Goal: Task Accomplishment & Management: Manage account settings

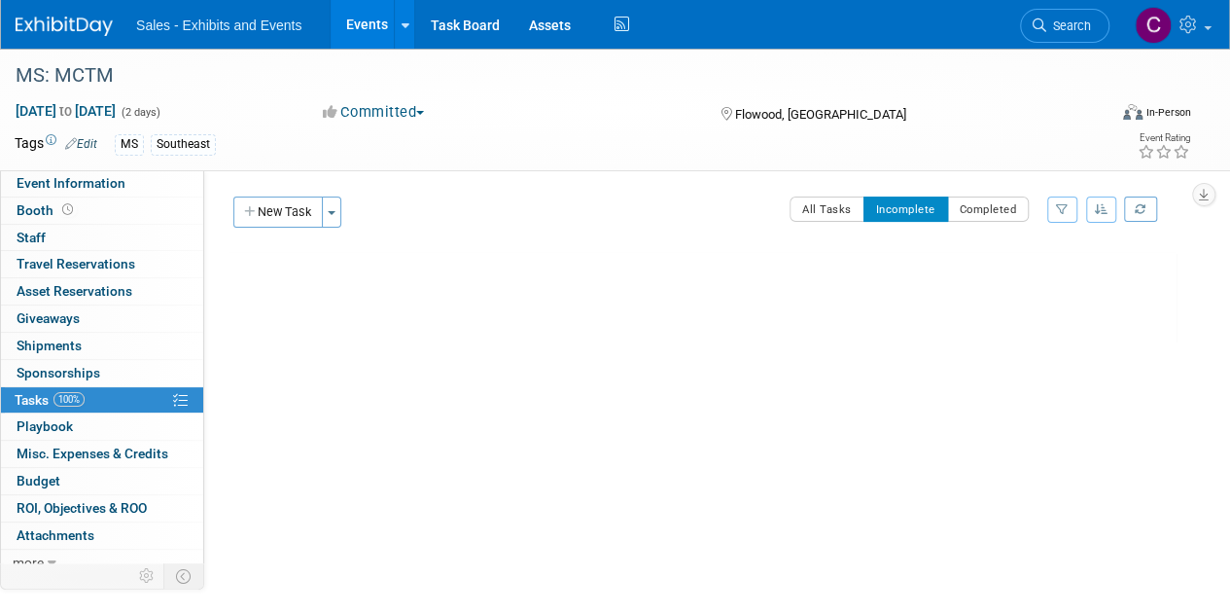
click at [376, 20] on link "Events" at bounding box center [366, 24] width 71 height 49
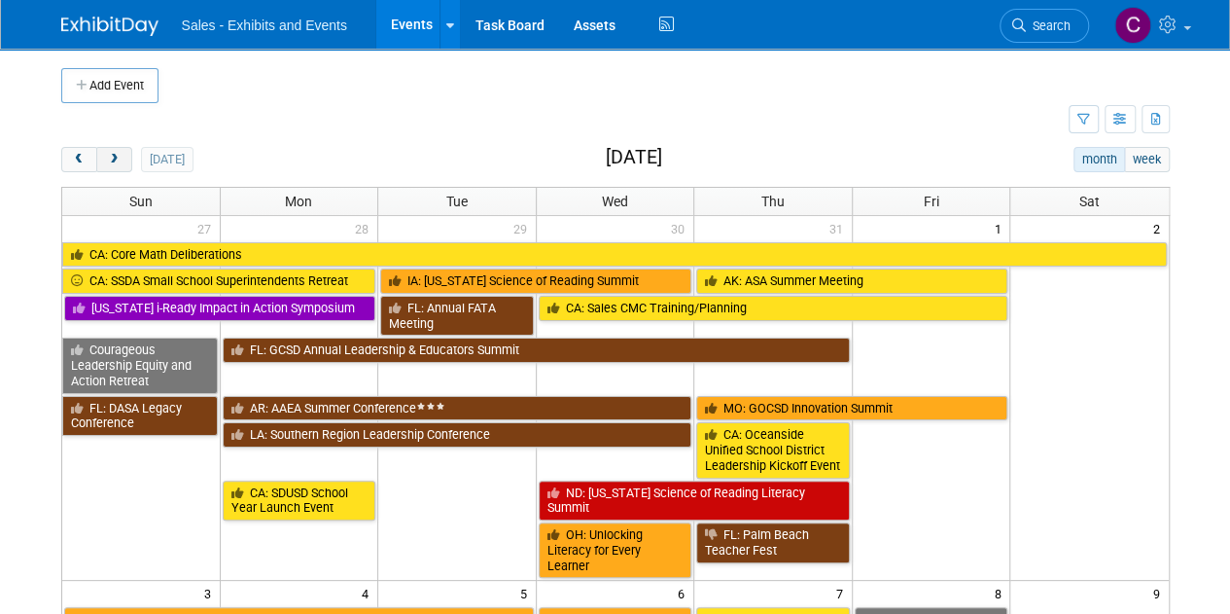
click at [120, 160] on span "next" at bounding box center [114, 160] width 15 height 13
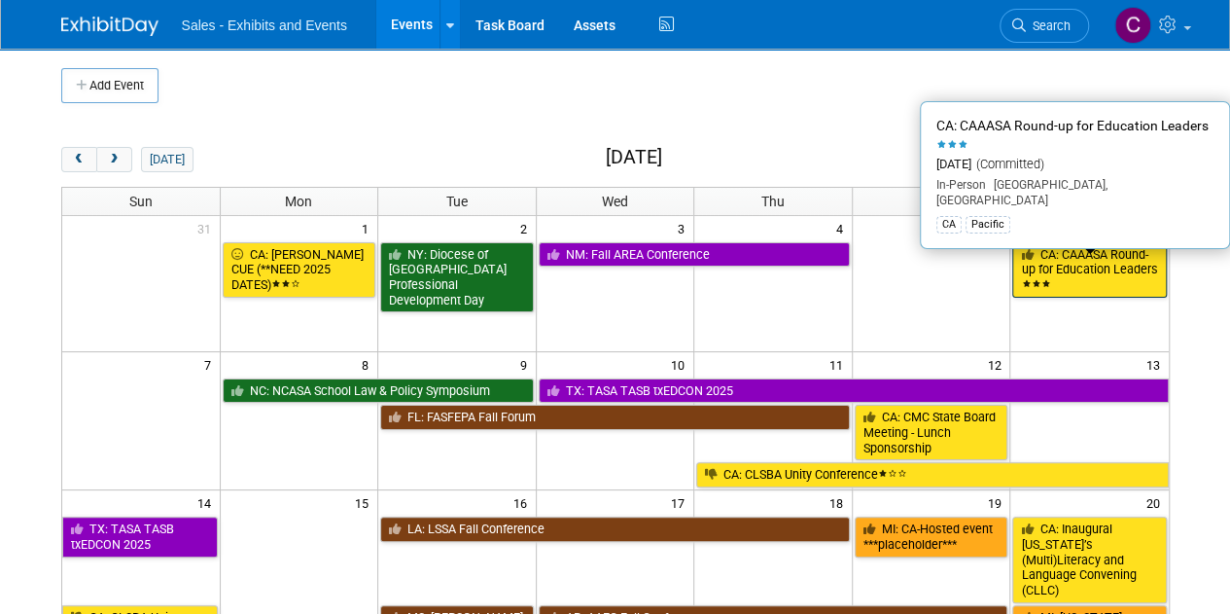
click at [1124, 273] on link "CA: CAAASA Round-up for Education Leaders" at bounding box center [1089, 269] width 154 height 55
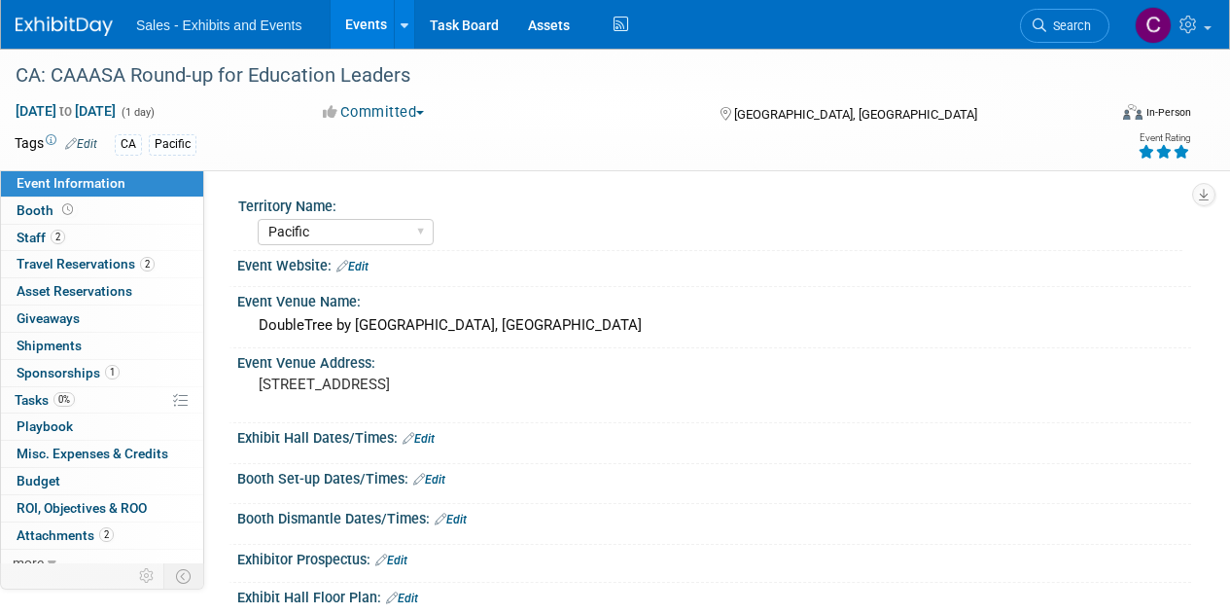
select select "Pacific"
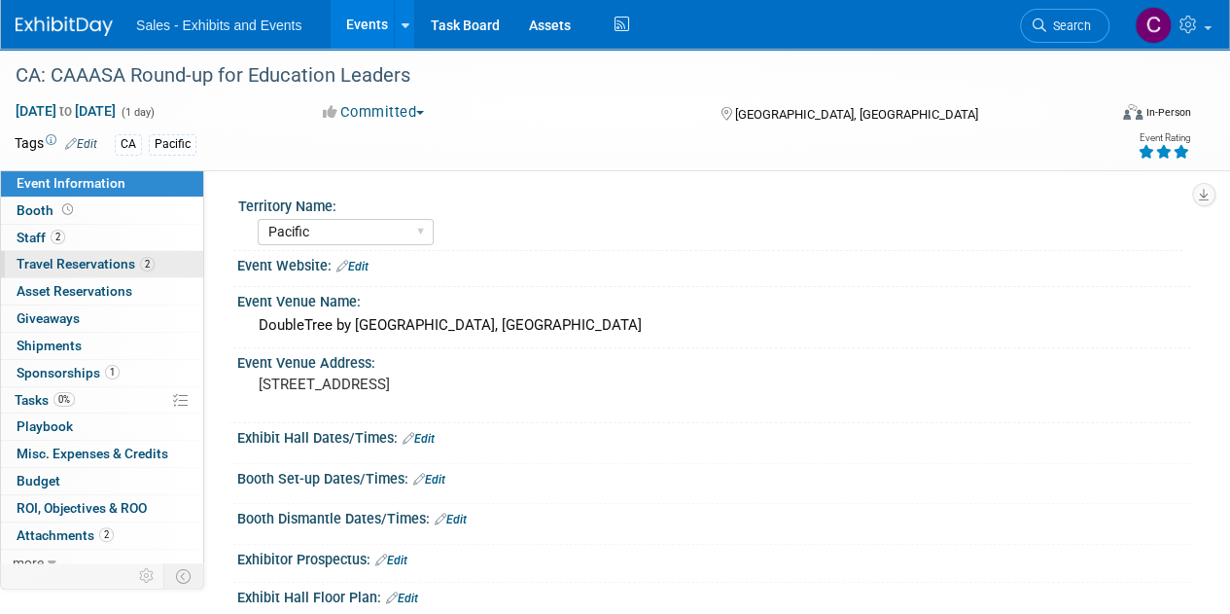
click at [37, 262] on span "Travel Reservations 2" at bounding box center [86, 264] width 138 height 16
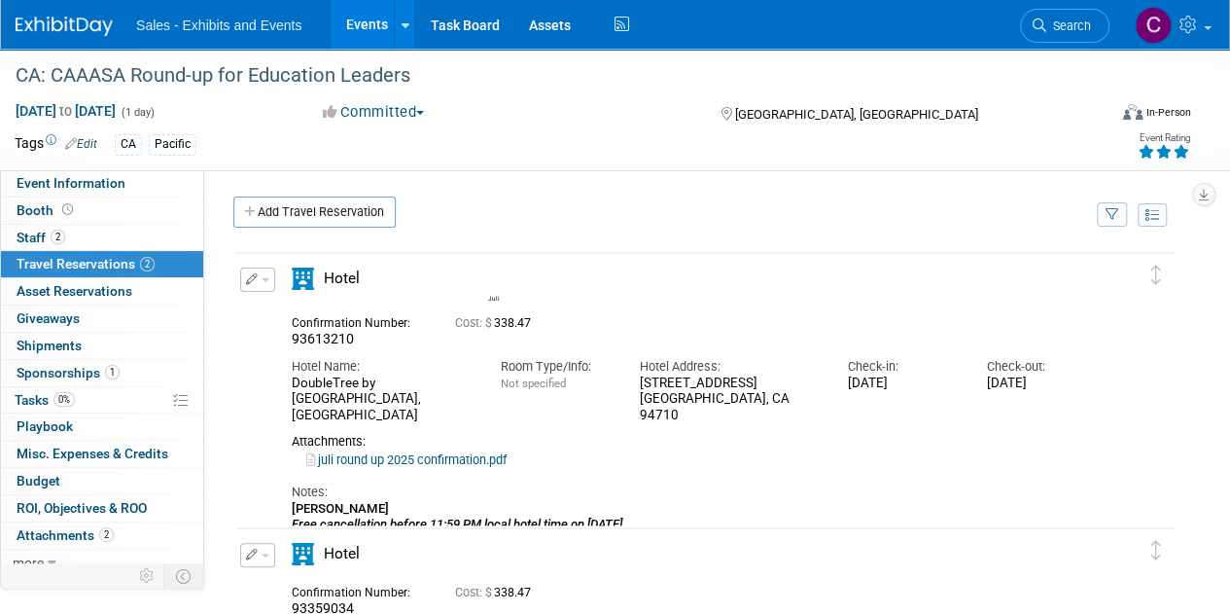
click at [266, 287] on button "button" at bounding box center [257, 279] width 35 height 24
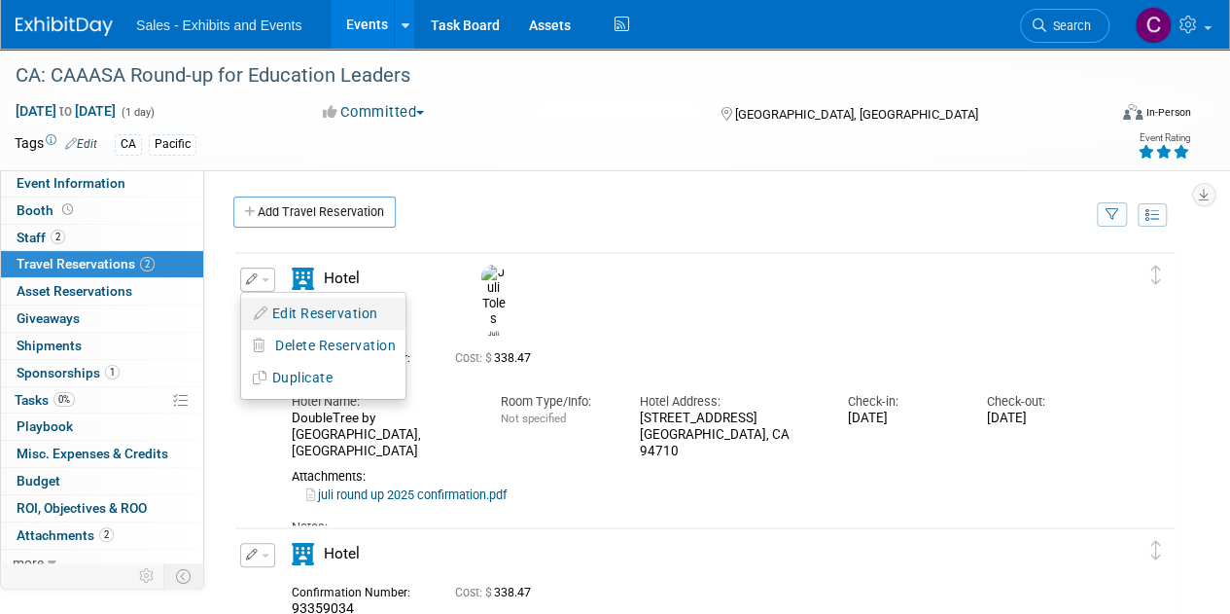
click at [277, 304] on button "Edit Reservation" at bounding box center [323, 313] width 164 height 28
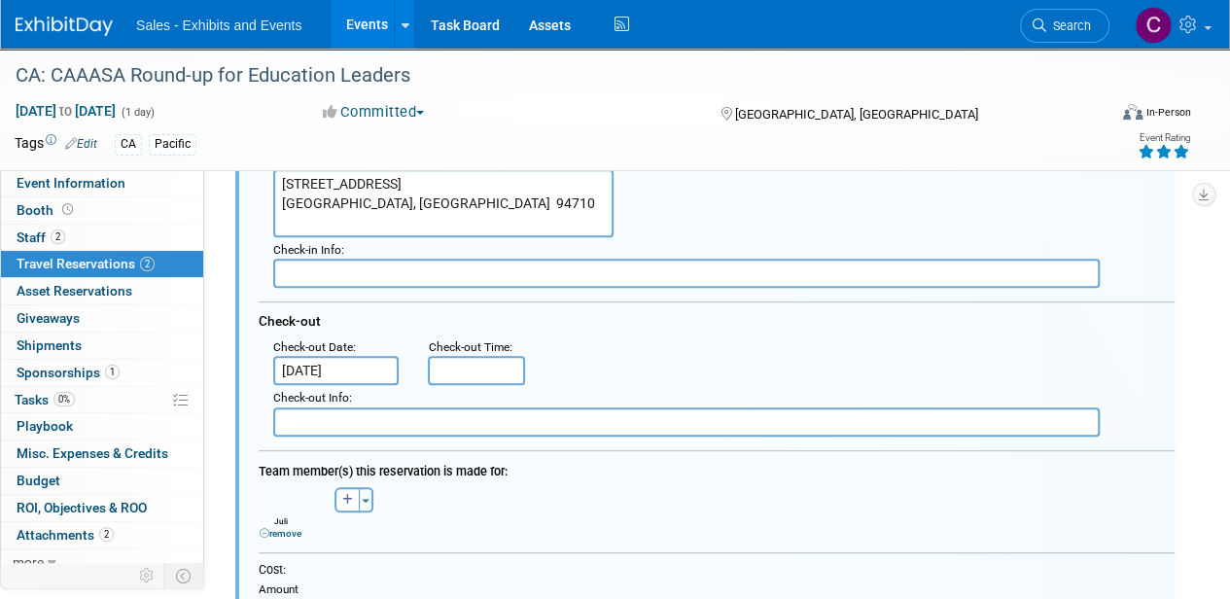
scroll to position [428, 0]
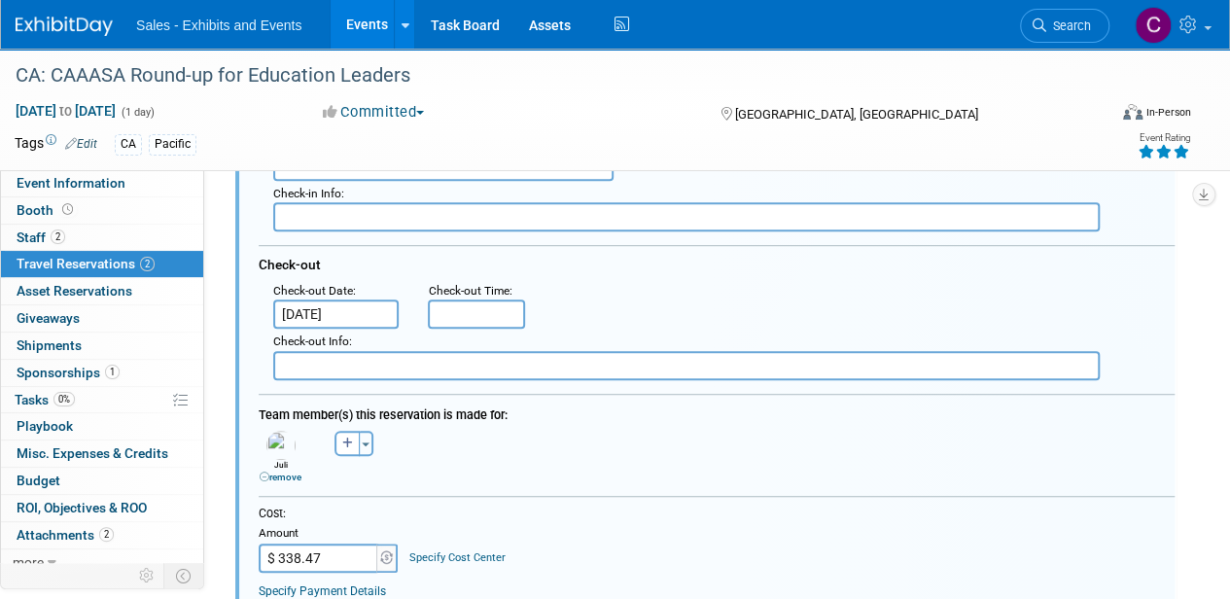
click at [286, 483] on div "Team member(s) this reservation is made for: Albert remove Albert remove remove…" at bounding box center [717, 440] width 916 height 93
click at [288, 475] on link "remove" at bounding box center [281, 477] width 42 height 11
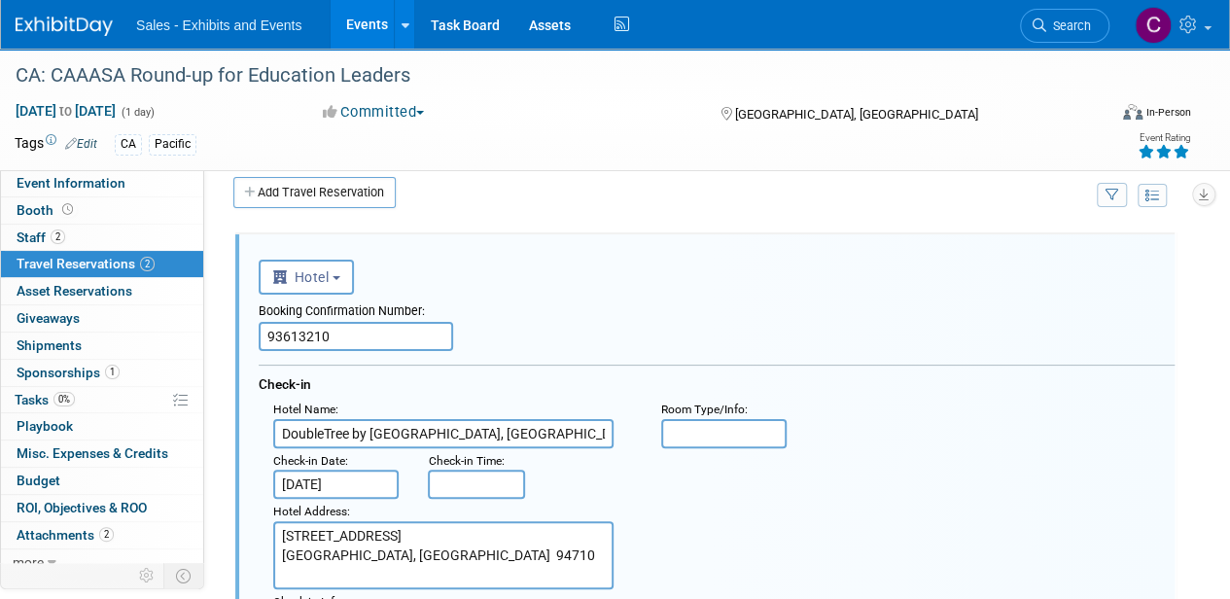
scroll to position [0, 0]
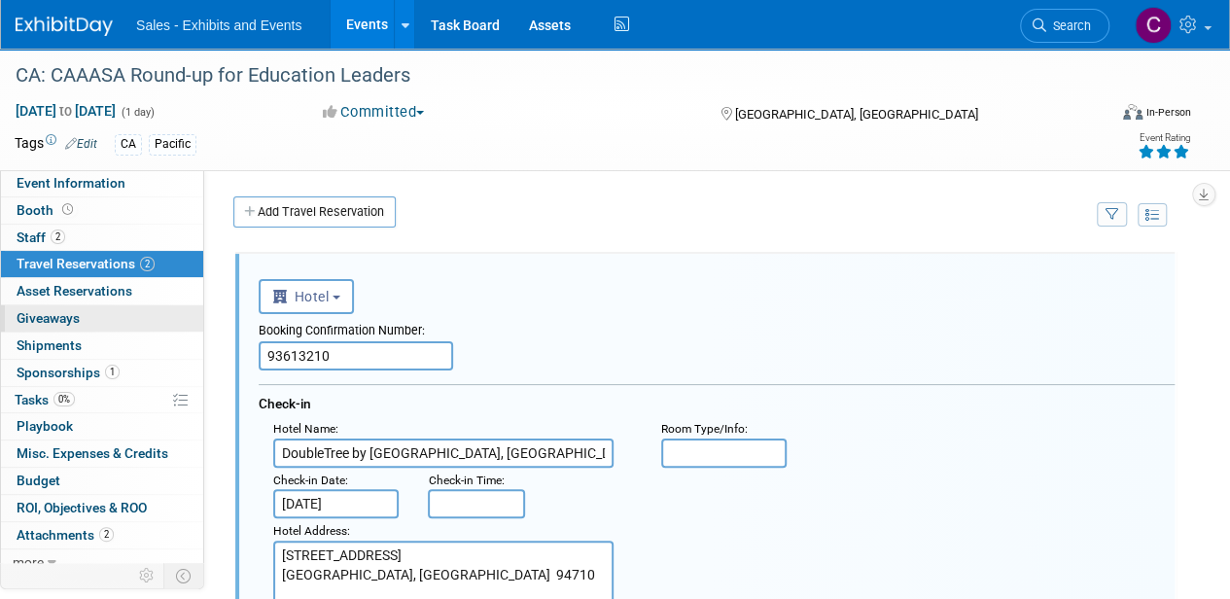
drag, startPoint x: 375, startPoint y: 347, endPoint x: 10, endPoint y: 306, distance: 367.9
paste input "Cancellation Number: 22358309"
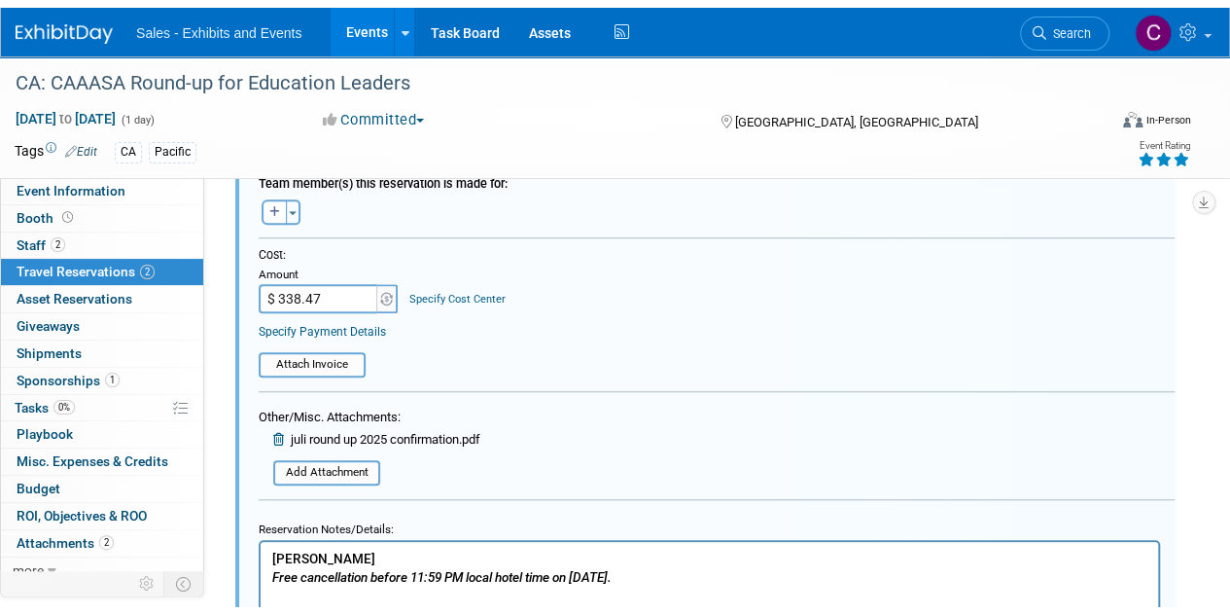
scroll to position [865, 0]
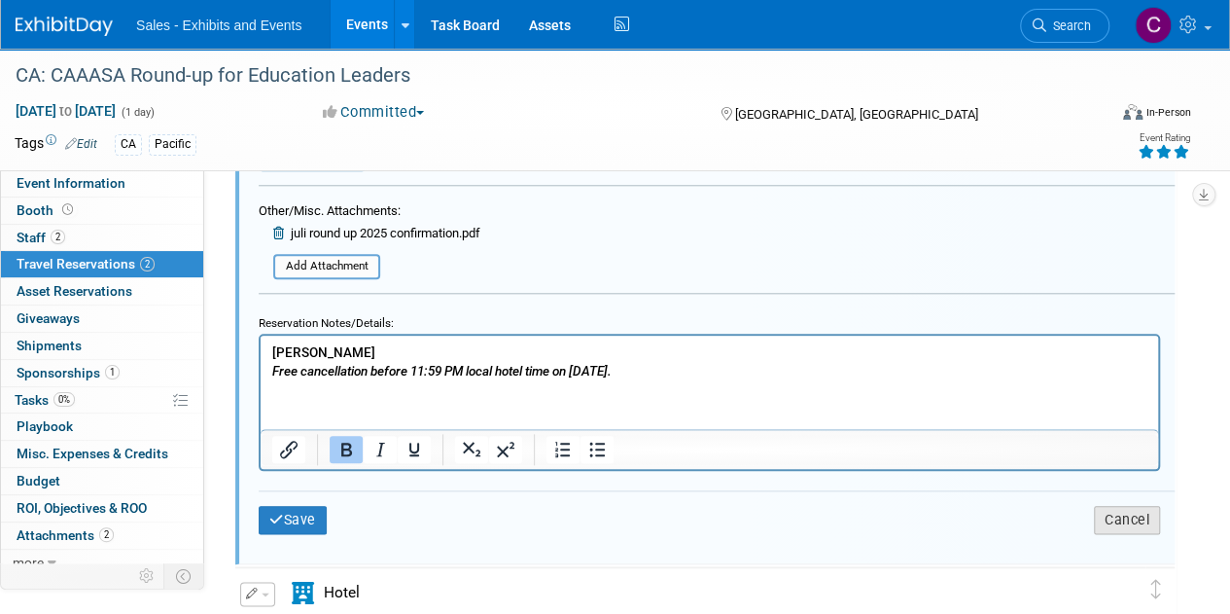
type input "CANCELLATION Cancellation Number: 22358309"
click at [1124, 520] on button "Cancel" at bounding box center [1127, 520] width 66 height 28
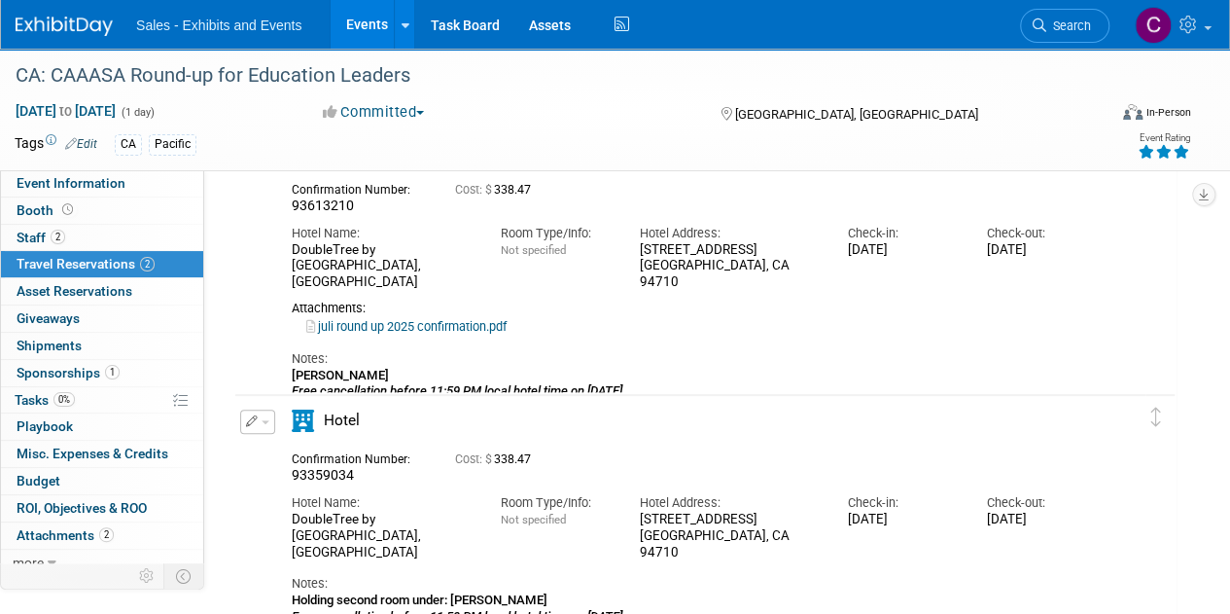
scroll to position [0, 0]
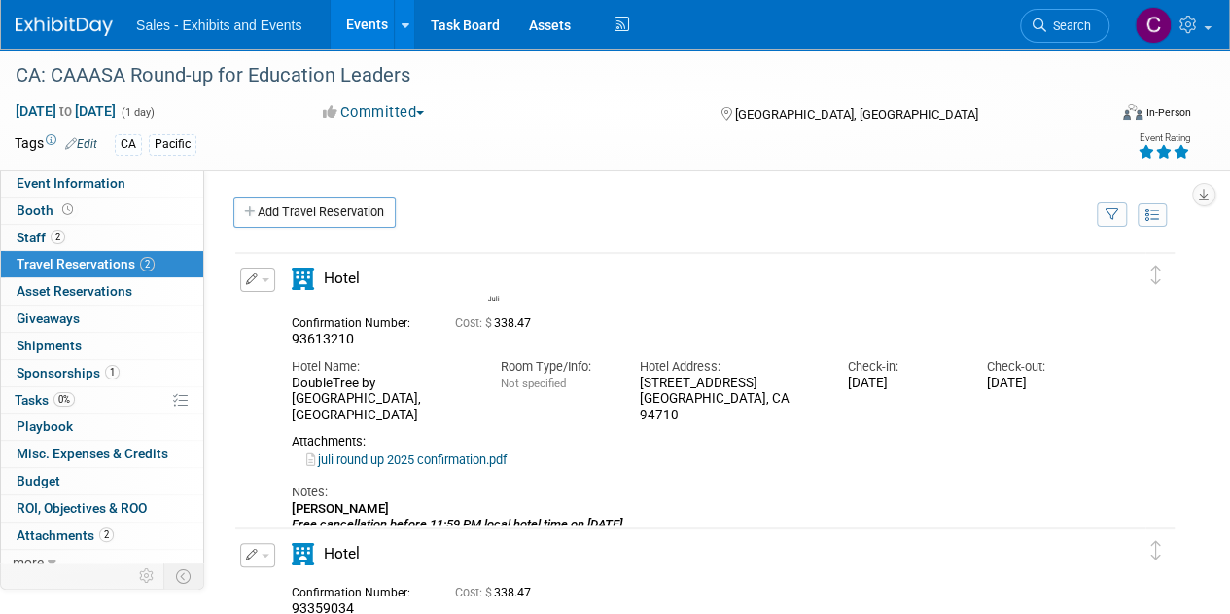
click at [282, 273] on div "Hotel" at bounding box center [374, 284] width 194 height 34
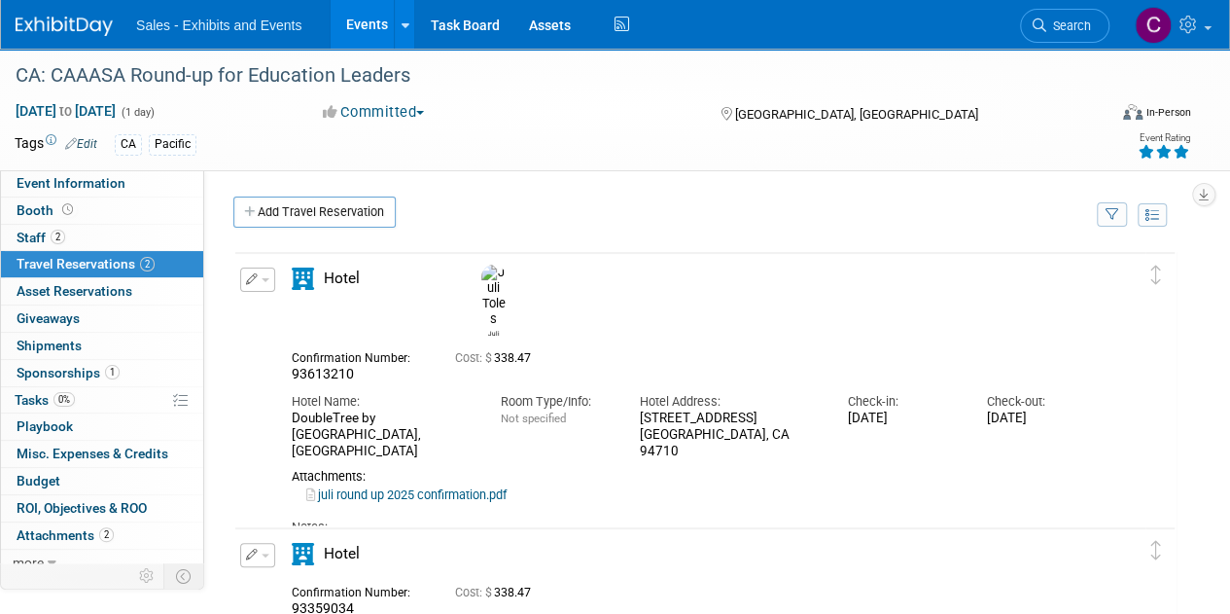
click at [262, 280] on span "button" at bounding box center [266, 280] width 8 height 4
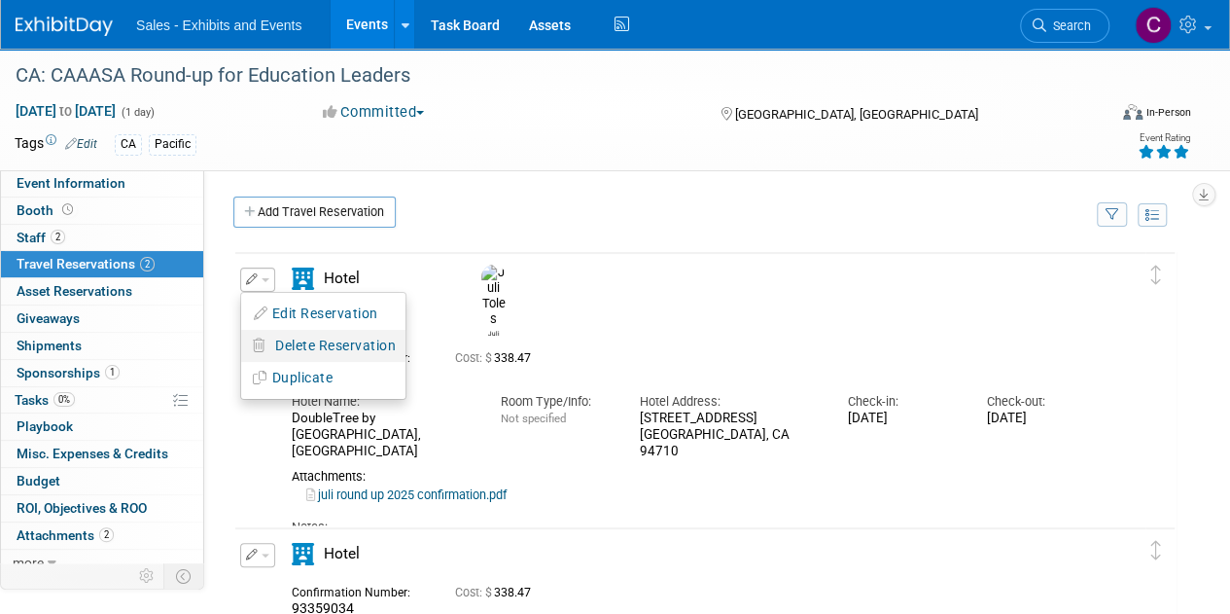
click at [286, 354] on button "Delete Reservation" at bounding box center [323, 346] width 164 height 28
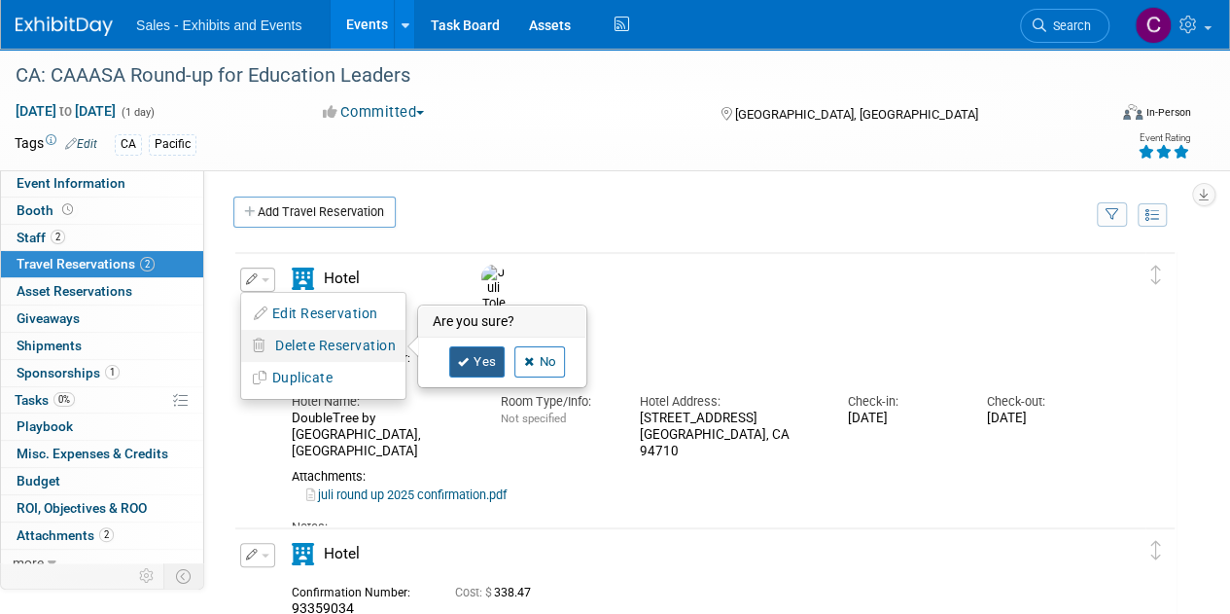
click at [480, 353] on link "Yes" at bounding box center [477, 361] width 56 height 31
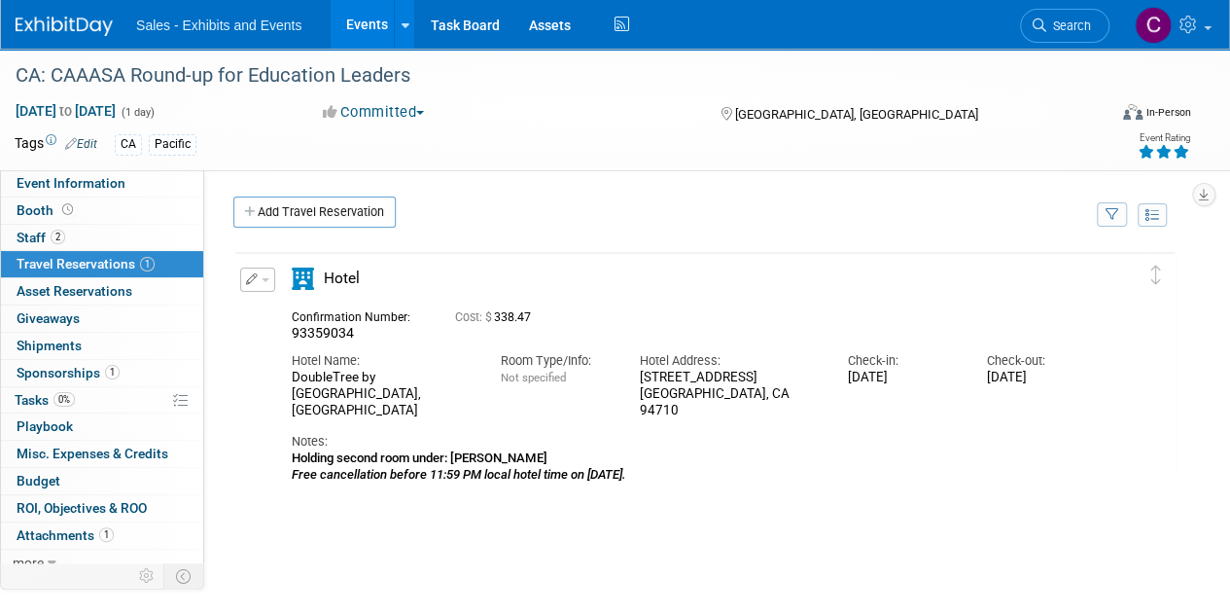
click at [265, 278] on span "button" at bounding box center [266, 280] width 8 height 4
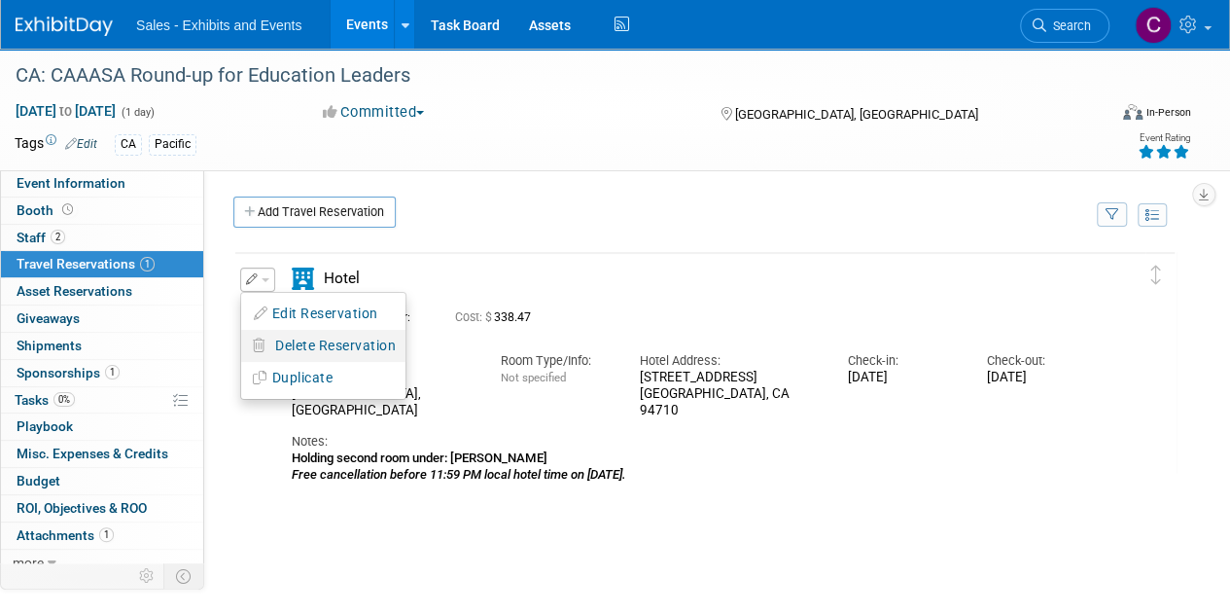
click at [289, 337] on span "Delete Reservation" at bounding box center [335, 345] width 121 height 16
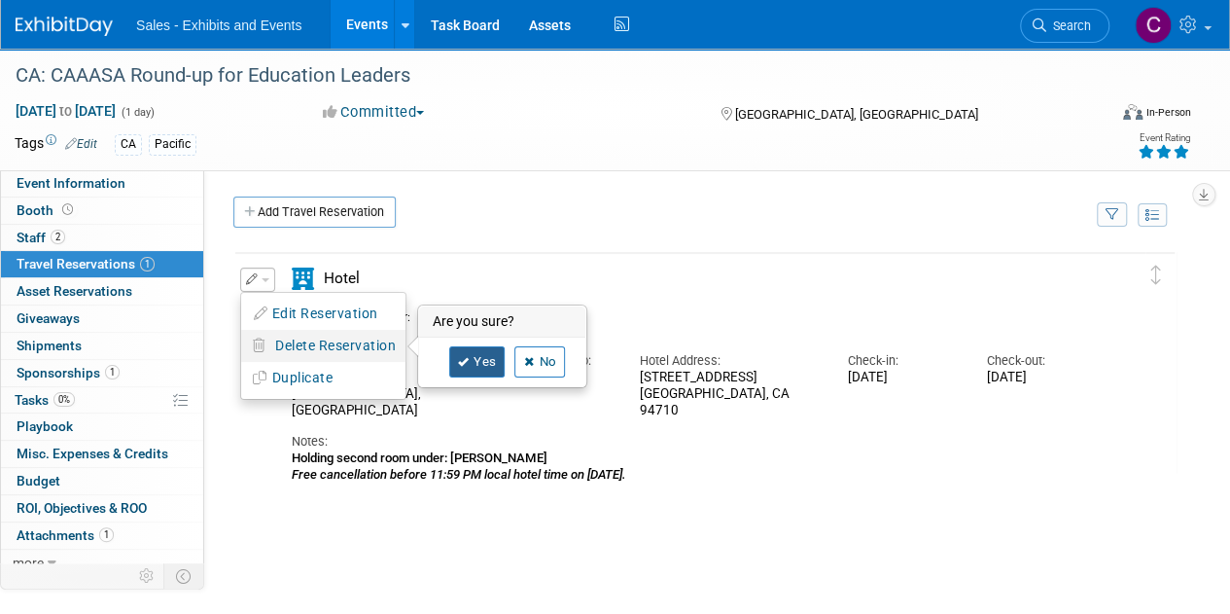
click at [478, 355] on link "Yes" at bounding box center [477, 361] width 56 height 31
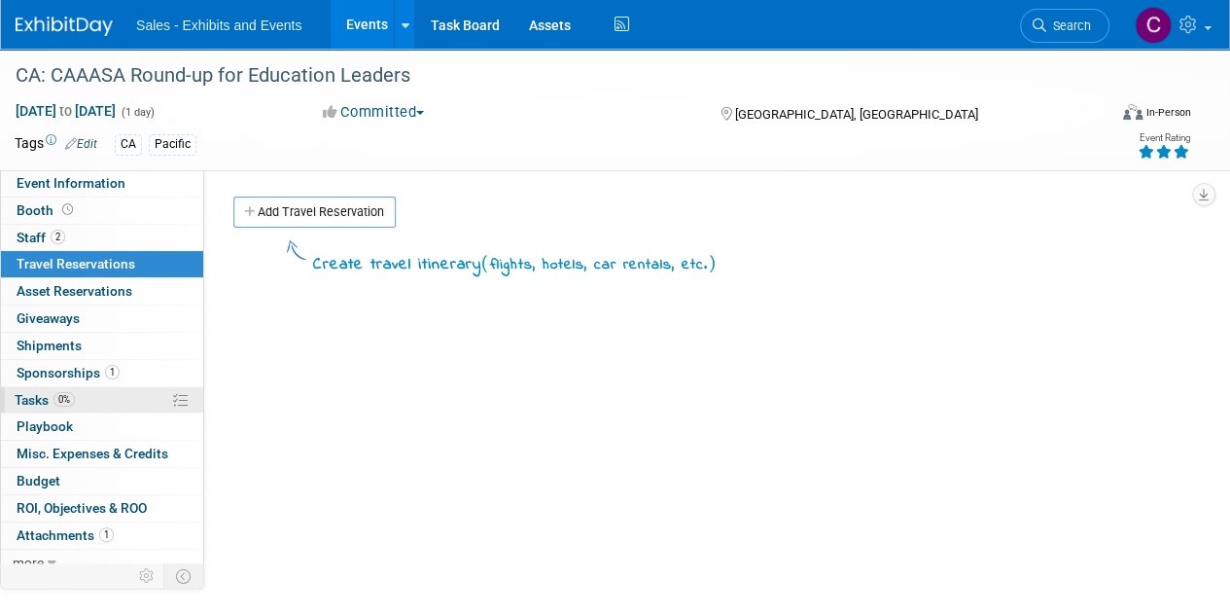
click at [40, 396] on span "Tasks 0%" at bounding box center [45, 400] width 60 height 16
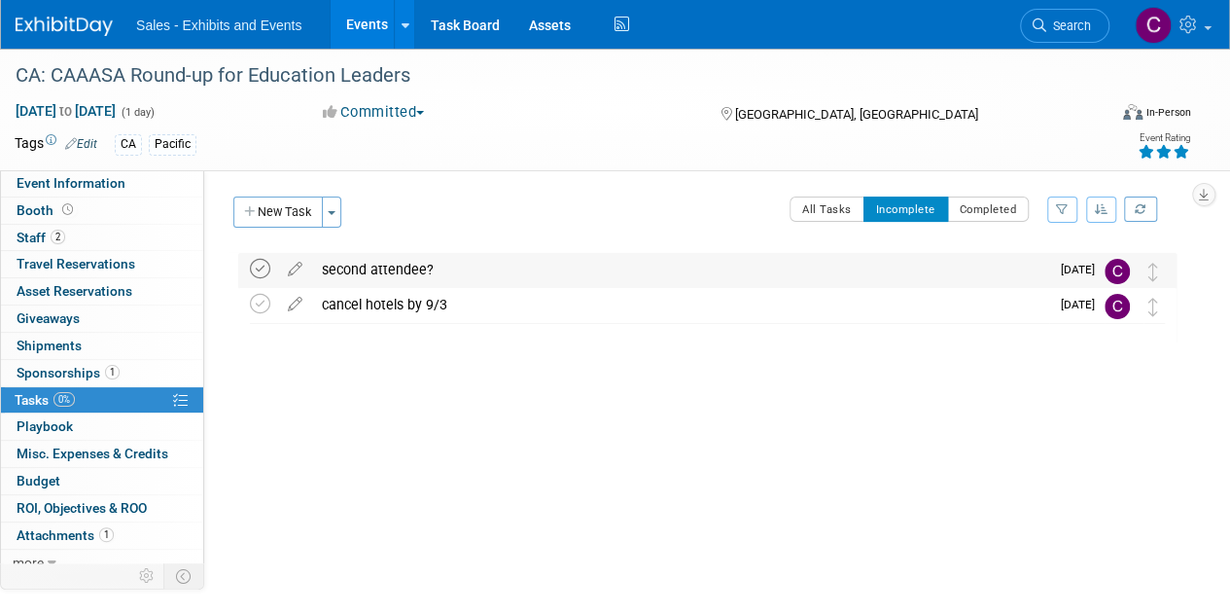
click at [264, 269] on icon at bounding box center [260, 269] width 20 height 20
click at [294, 264] on icon at bounding box center [295, 265] width 34 height 24
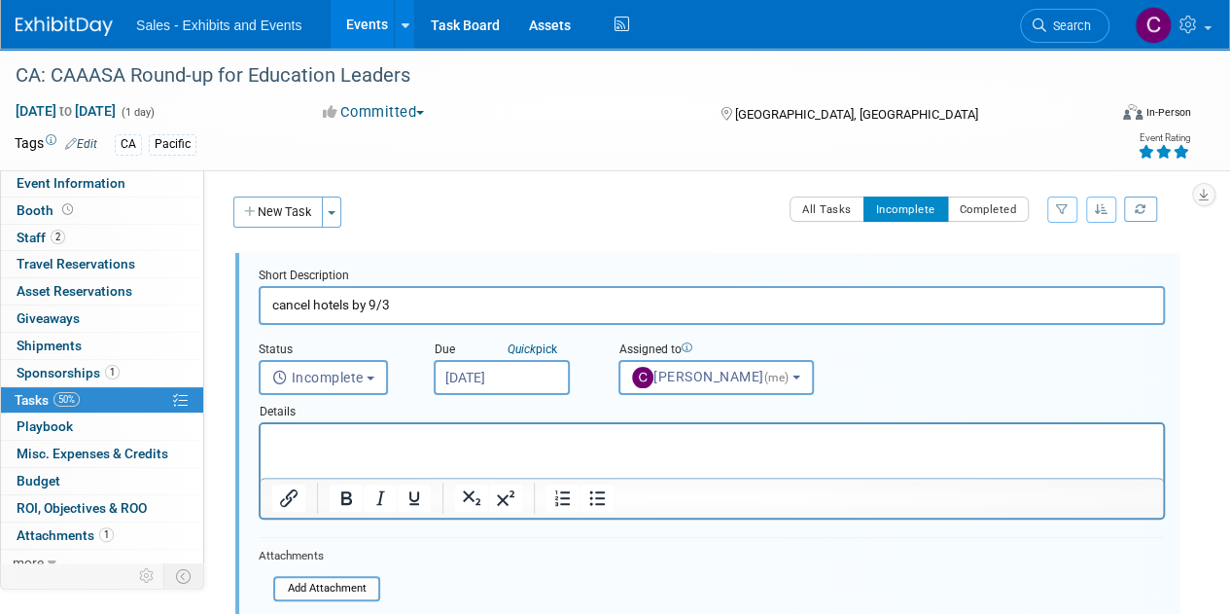
click at [318, 434] on p "Rich Text Area. Press ALT-0 for help." at bounding box center [712, 441] width 880 height 18
click at [284, 450] on html "Toles Cancellation Number: 22358309" at bounding box center [712, 437] width 902 height 26
click at [522, 436] on p "Toles Cancellation Number: 22358309" at bounding box center [712, 441] width 880 height 18
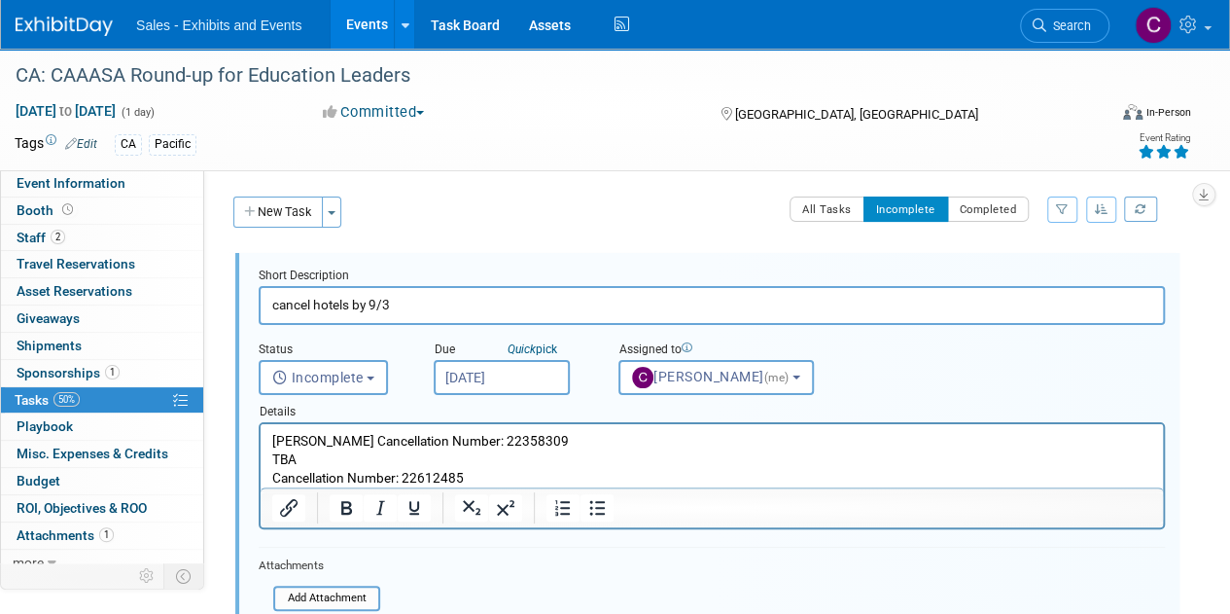
click at [364, 460] on p "TBA" at bounding box center [712, 459] width 880 height 18
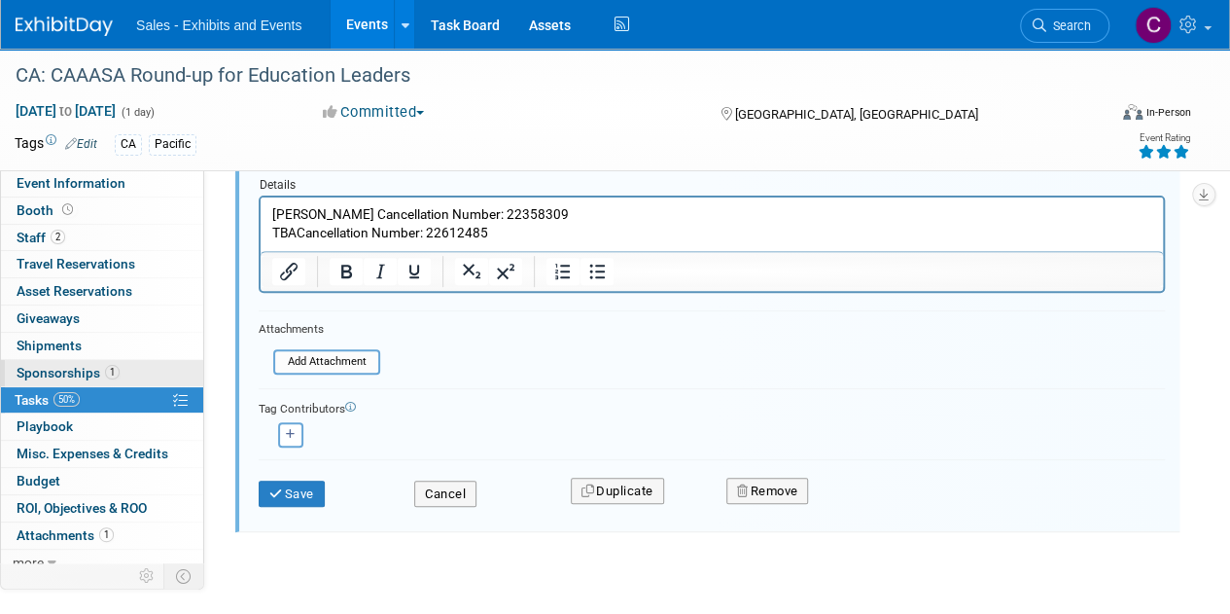
scroll to position [229, 0]
click at [297, 485] on button "Save" at bounding box center [292, 491] width 66 height 27
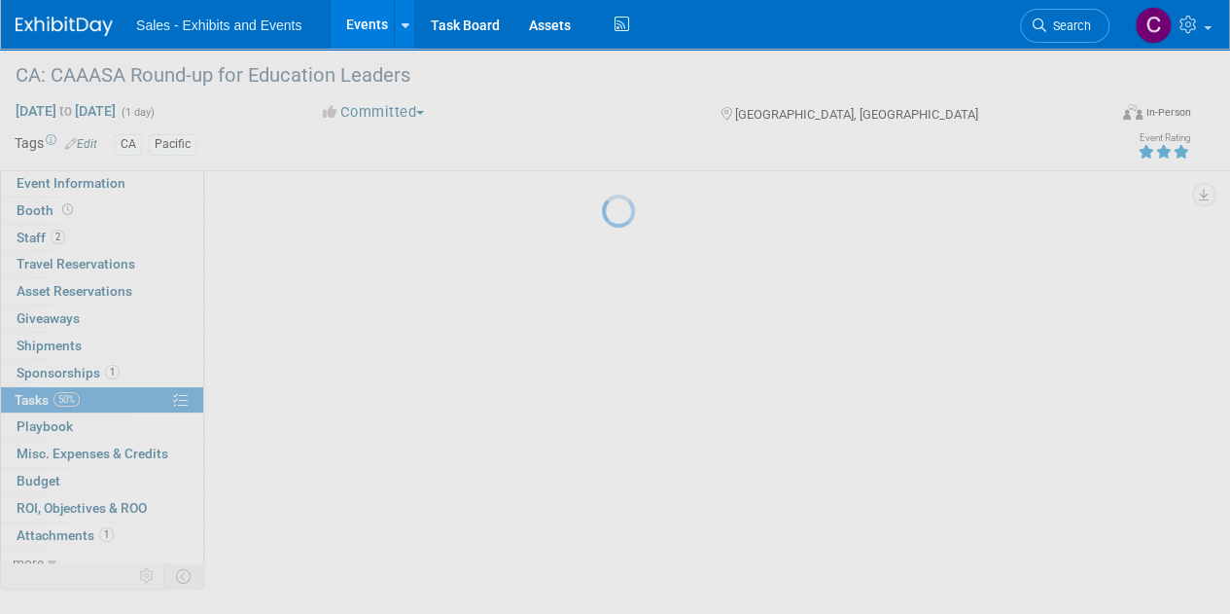
scroll to position [0, 0]
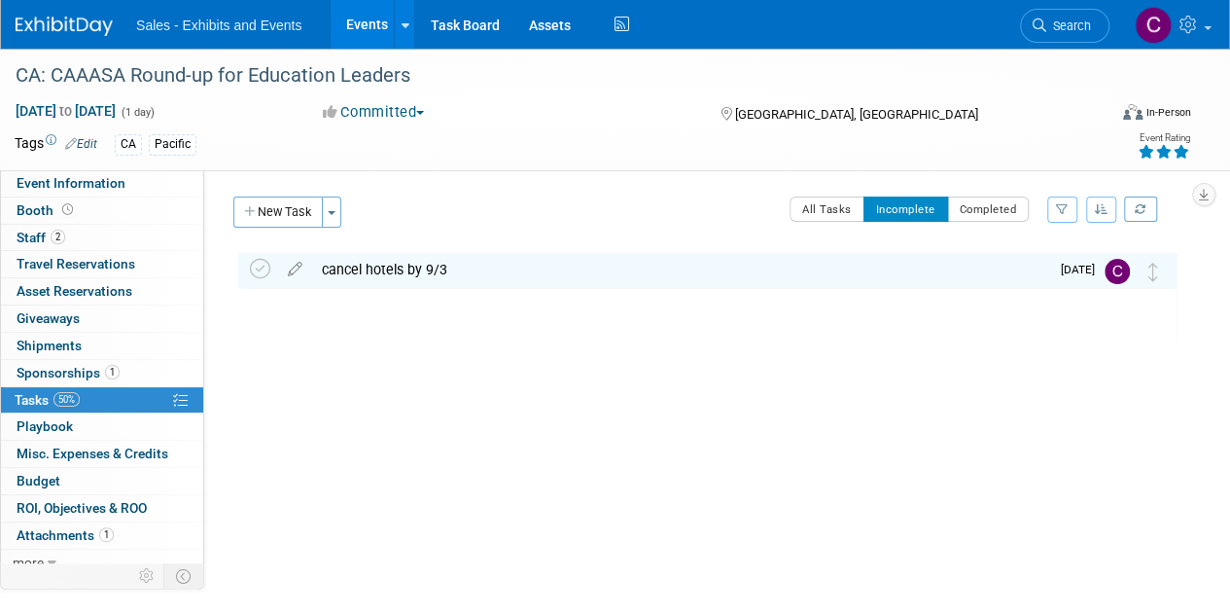
click at [255, 280] on td at bounding box center [264, 270] width 28 height 35
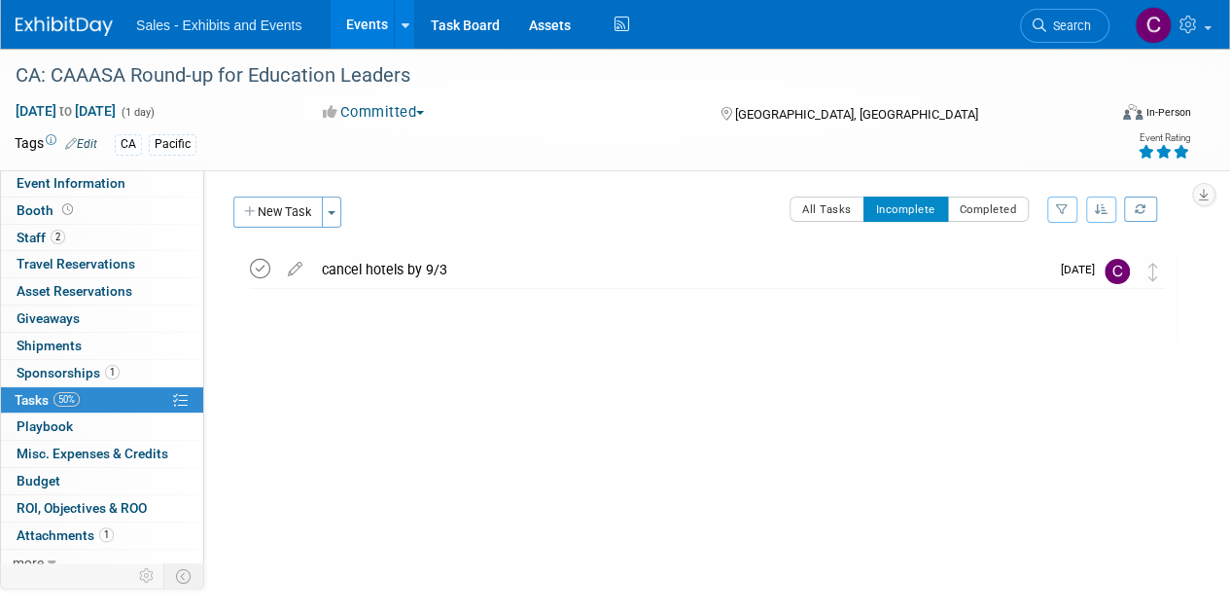
click at [256, 266] on icon at bounding box center [260, 269] width 20 height 20
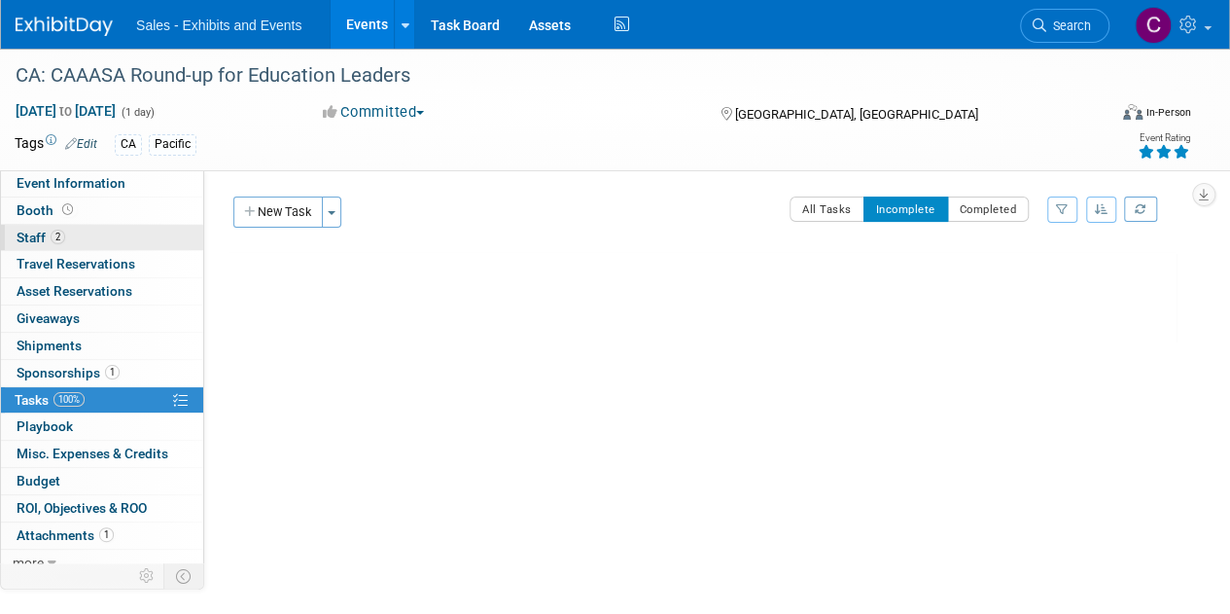
click at [18, 237] on span "Staff 2" at bounding box center [41, 237] width 49 height 16
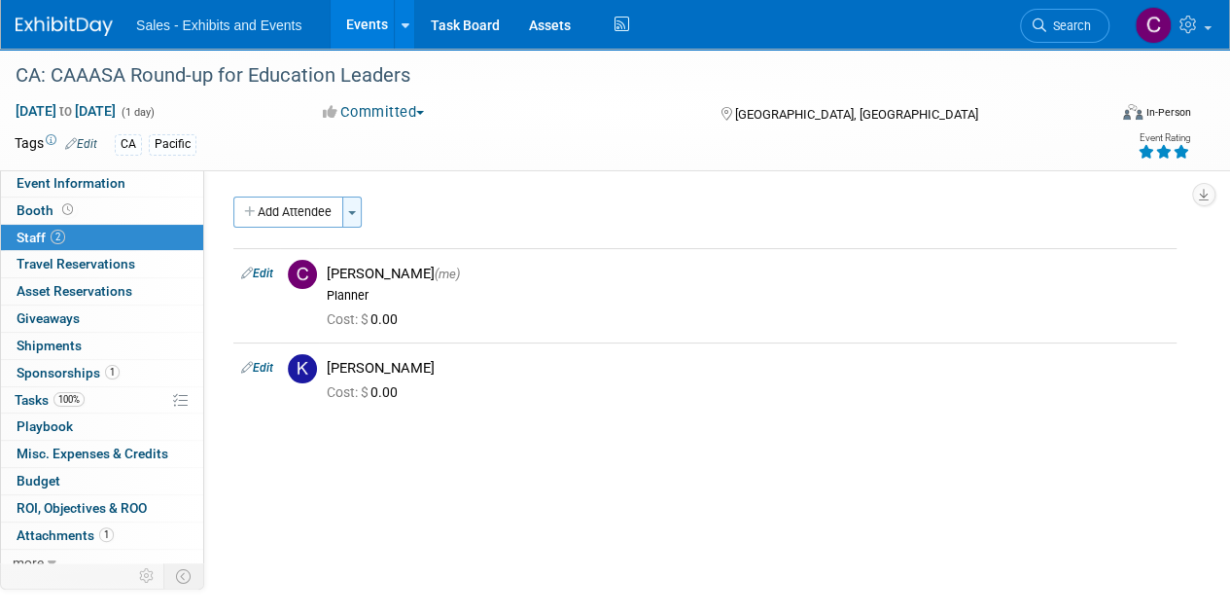
click at [356, 211] on span "button" at bounding box center [352, 213] width 8 height 4
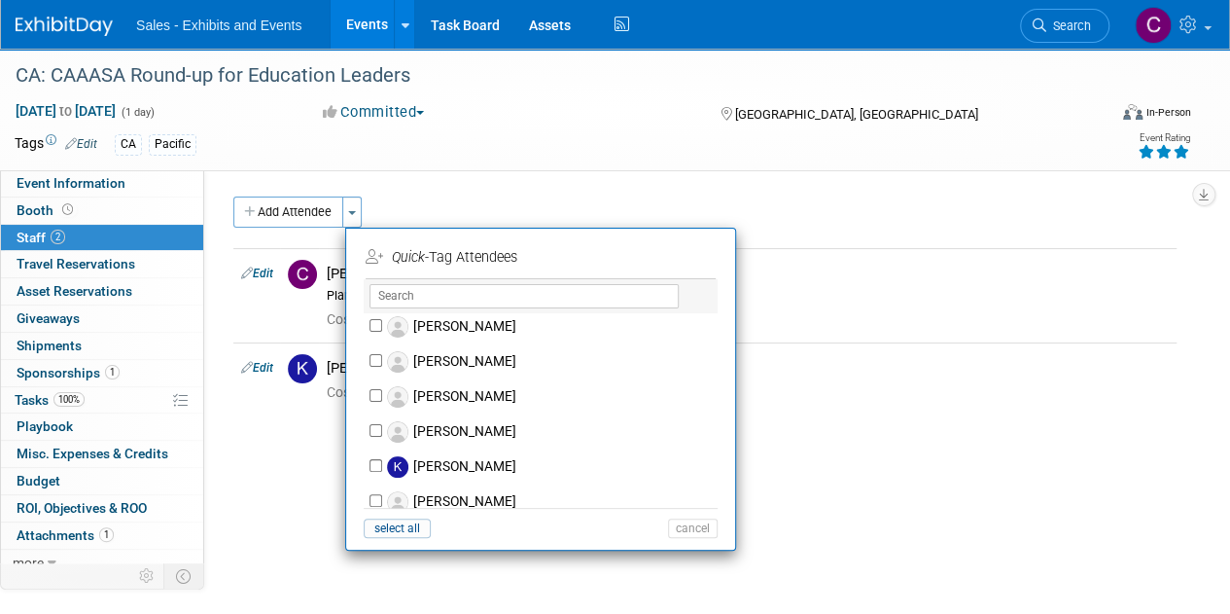
scroll to position [5150, 0]
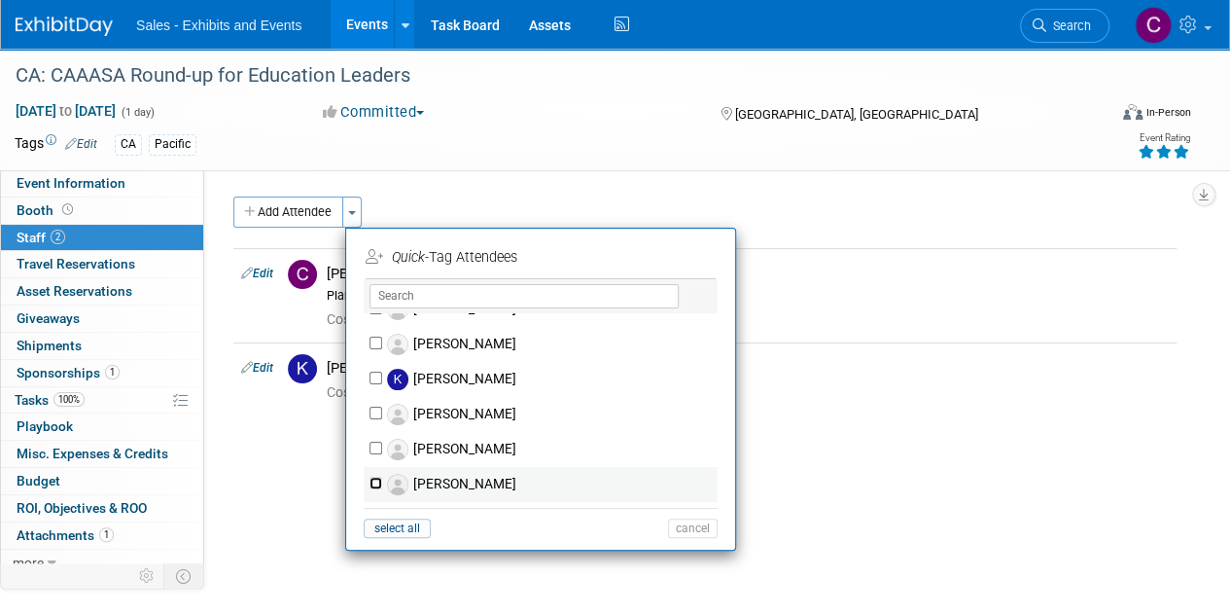
click at [370, 476] on input "Keshana Woods" at bounding box center [376, 482] width 13 height 13
checkbox input "true"
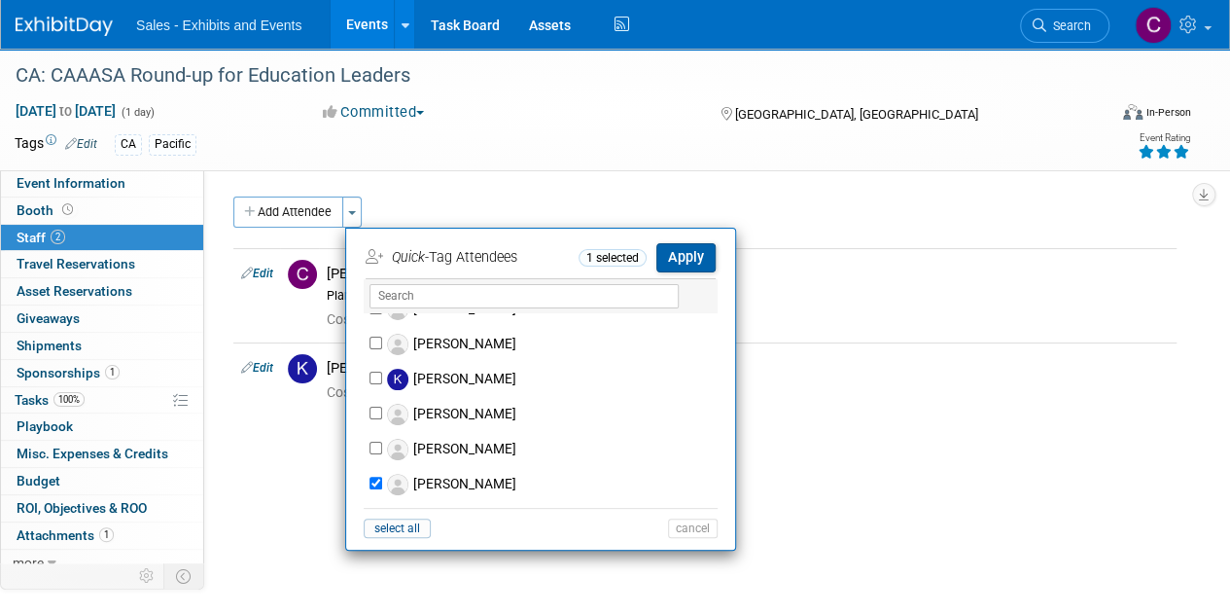
click at [696, 256] on button "Apply" at bounding box center [685, 257] width 59 height 28
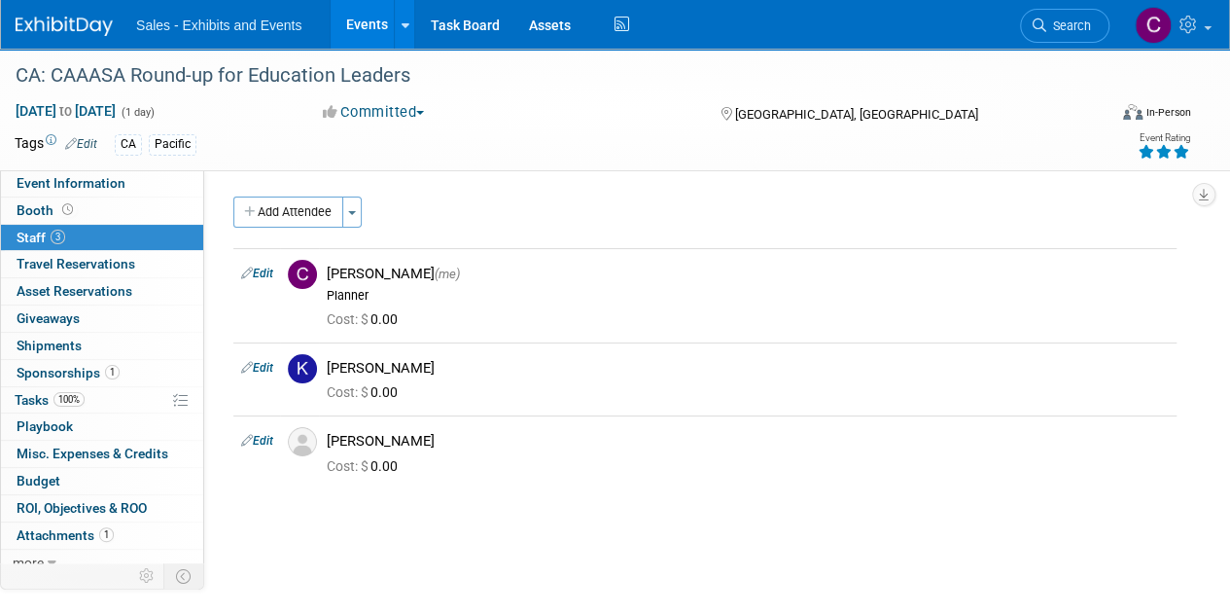
click at [357, 19] on link "Events" at bounding box center [366, 24] width 71 height 49
